Goal: Transaction & Acquisition: Purchase product/service

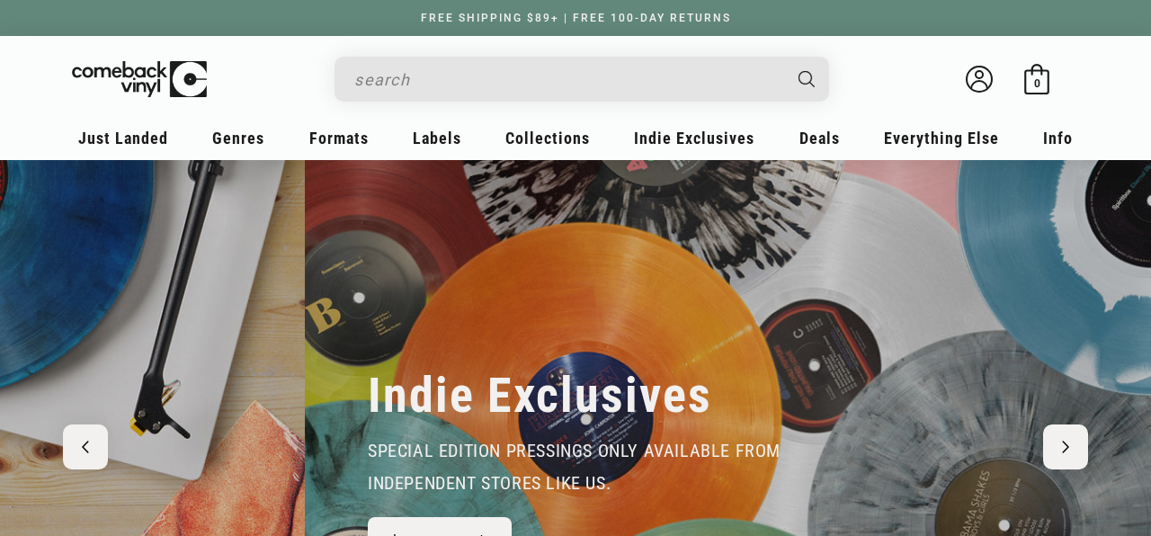
scroll to position [0, 1151]
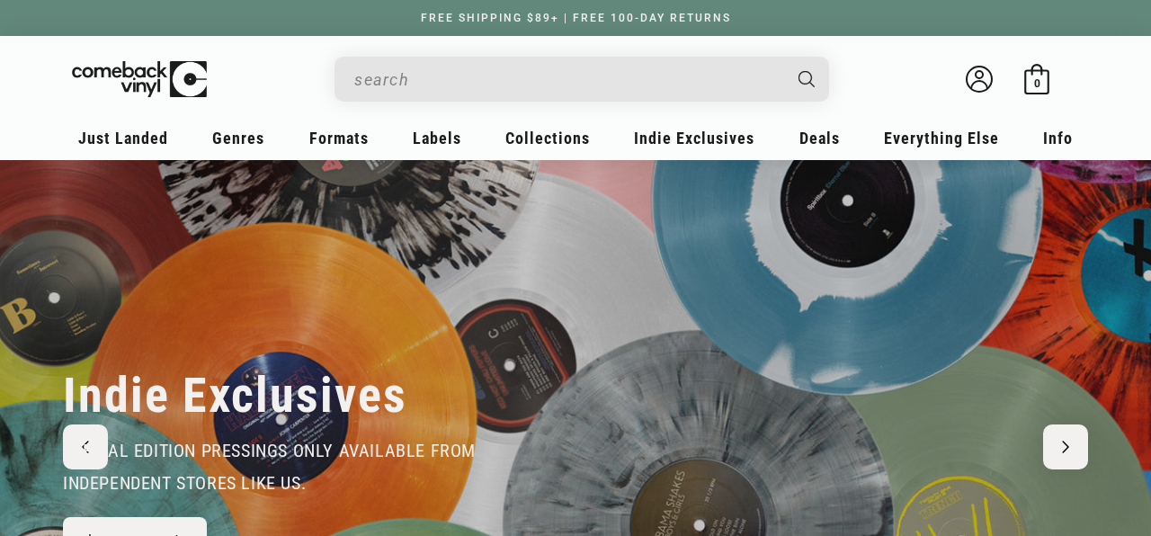
click at [662, 90] on input "When autocomplete results are available use up and down arrows to review and en…" at bounding box center [567, 79] width 426 height 37
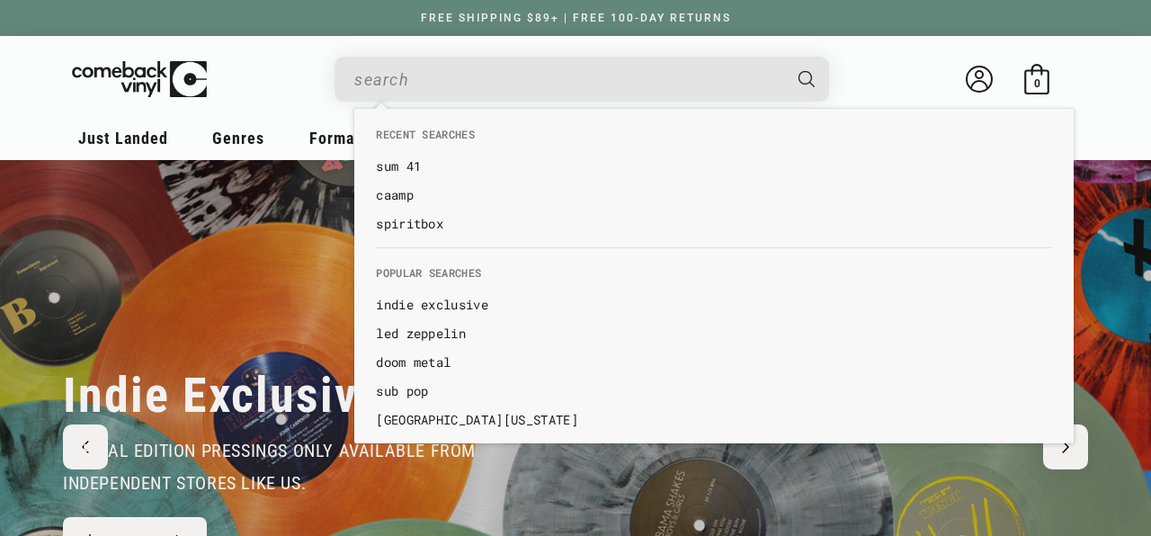
click at [426, 72] on input "When autocomplete results are available use up and down arrows to review and en…" at bounding box center [567, 79] width 426 height 37
click at [396, 77] on input "When autocomplete results are available use up and down arrows to review and en…" at bounding box center [567, 79] width 426 height 37
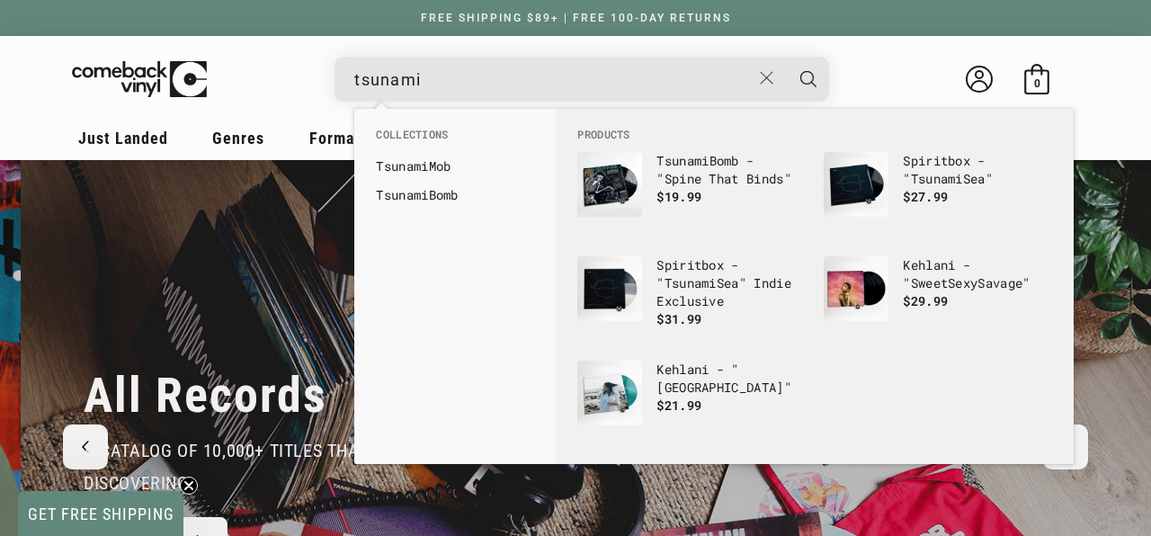
scroll to position [0, 2302]
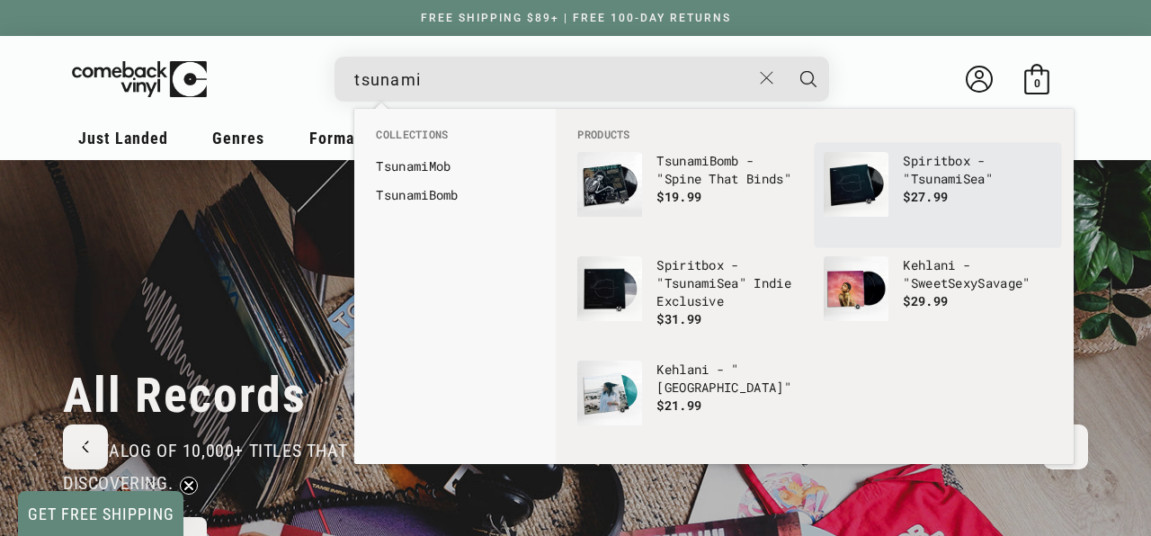
type input "tsunami"
click at [934, 184] on b "Tsunami" at bounding box center [937, 178] width 52 height 17
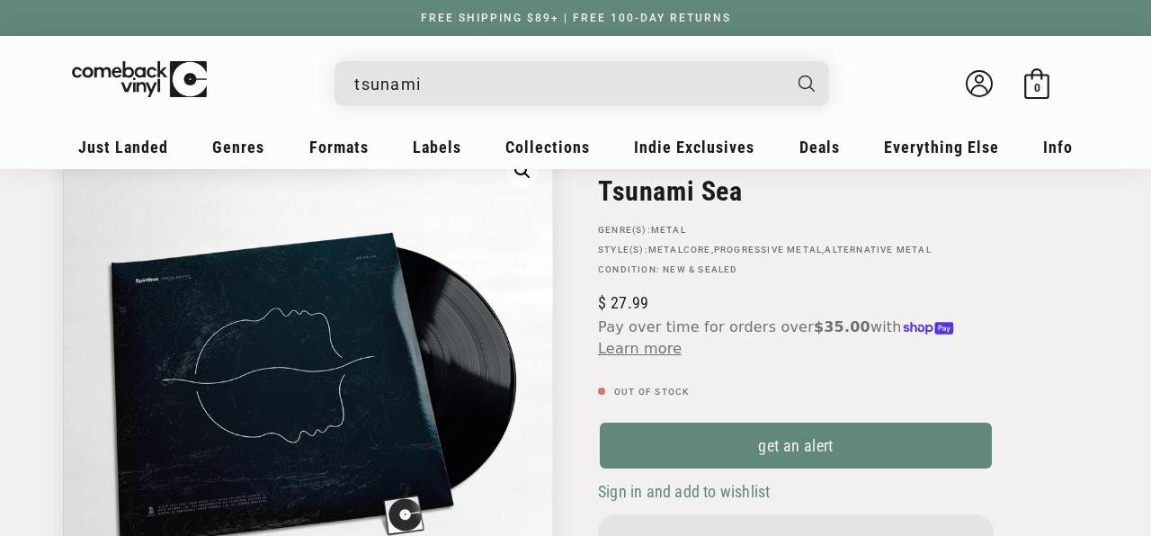
scroll to position [130, 0]
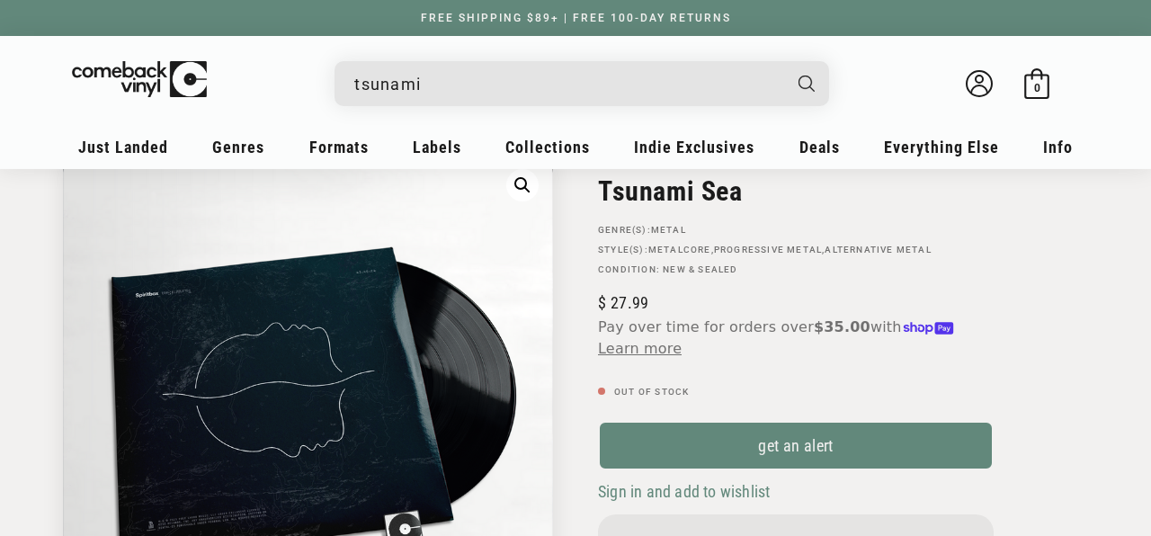
type input "tsunami s"
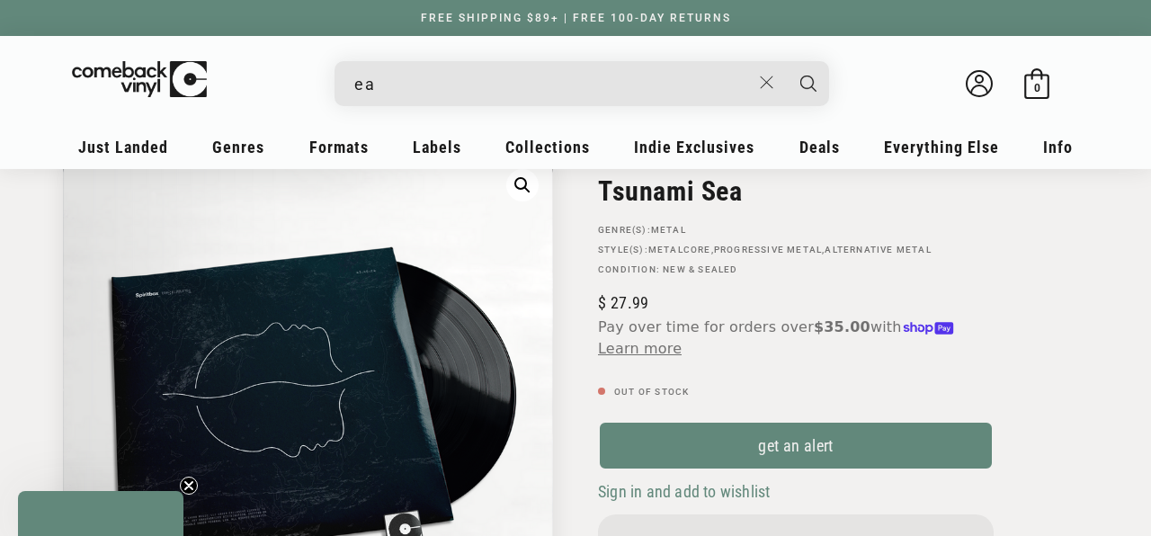
type input "e"
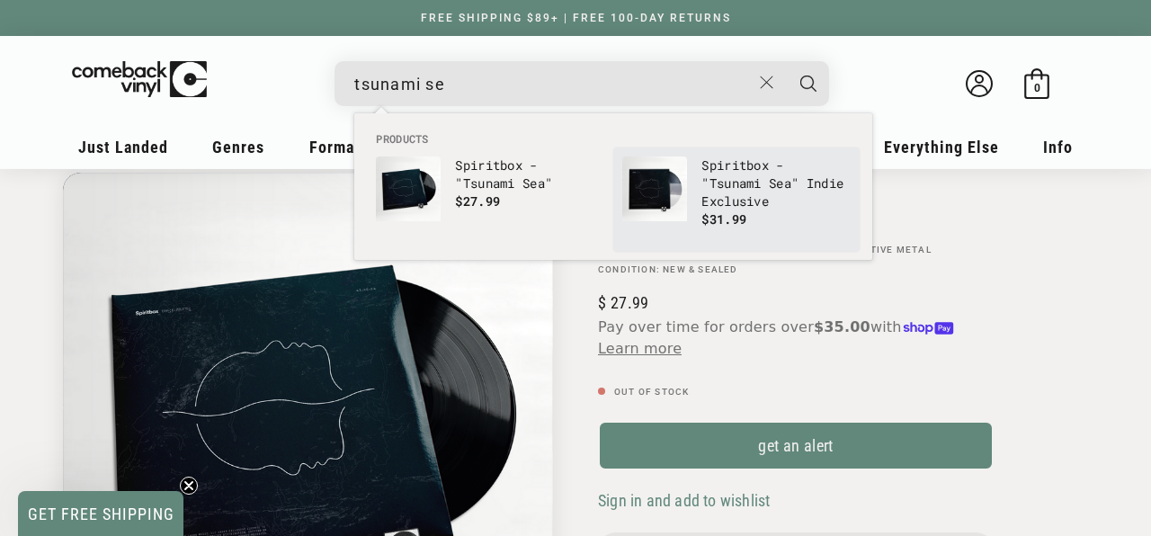
type input "tsunami se"
click at [740, 187] on b "Tsunami" at bounding box center [736, 182] width 52 height 17
